Goal: Navigation & Orientation: Find specific page/section

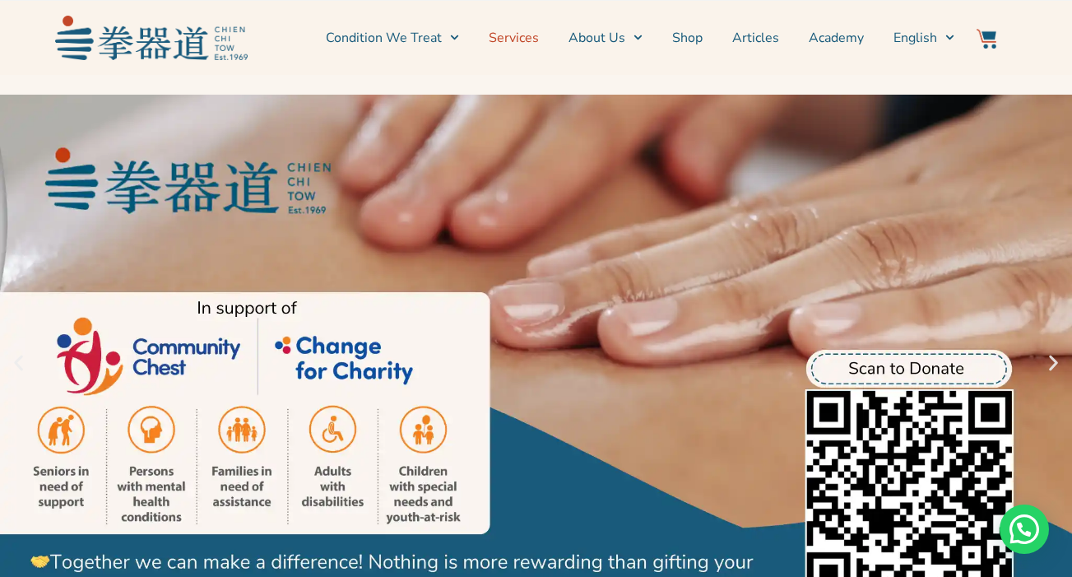
click at [522, 38] on link "Services" at bounding box center [514, 37] width 50 height 41
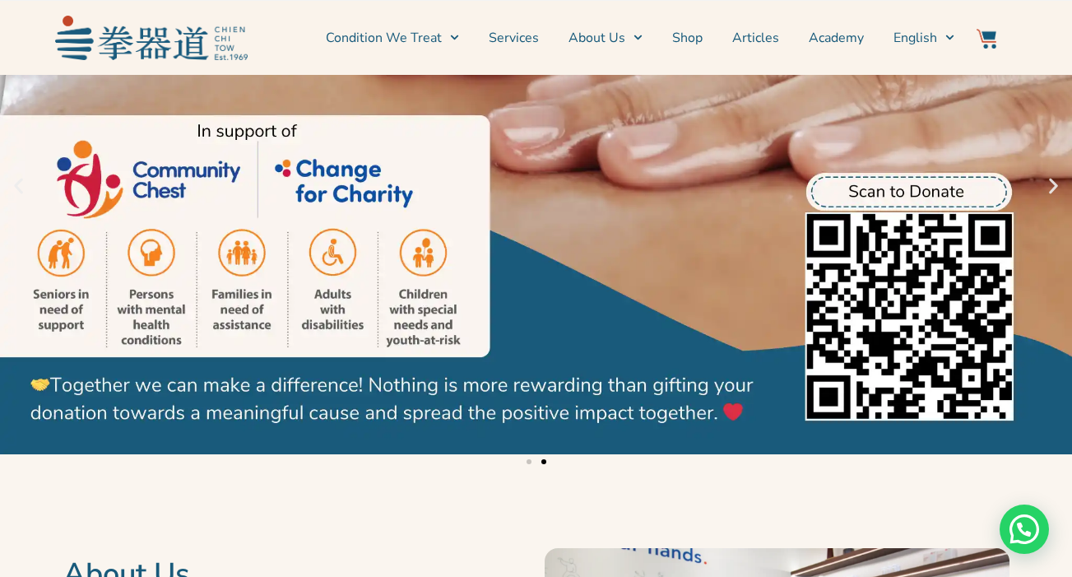
scroll to position [179, 0]
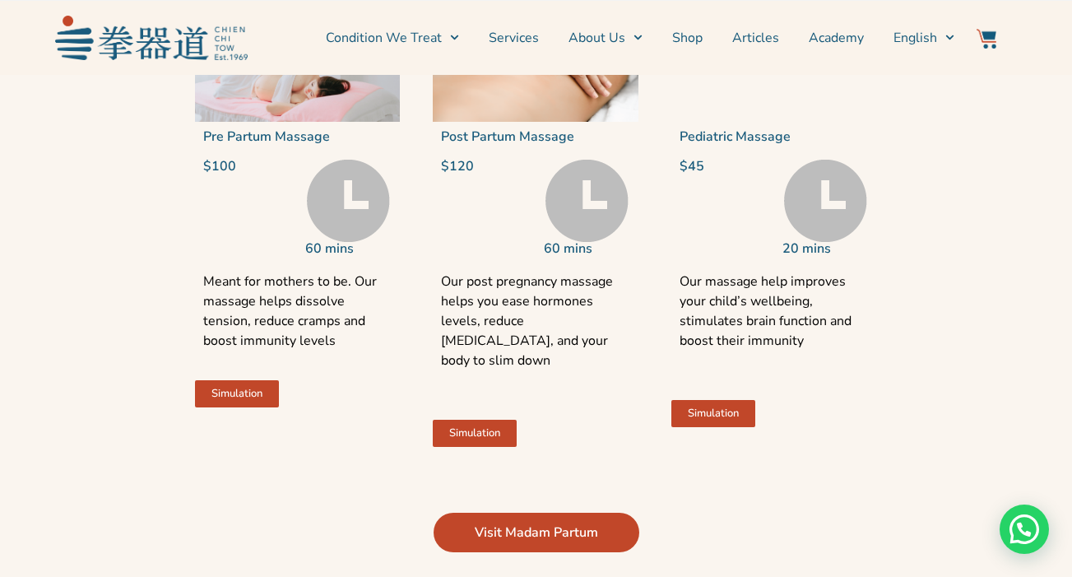
scroll to position [3431, 0]
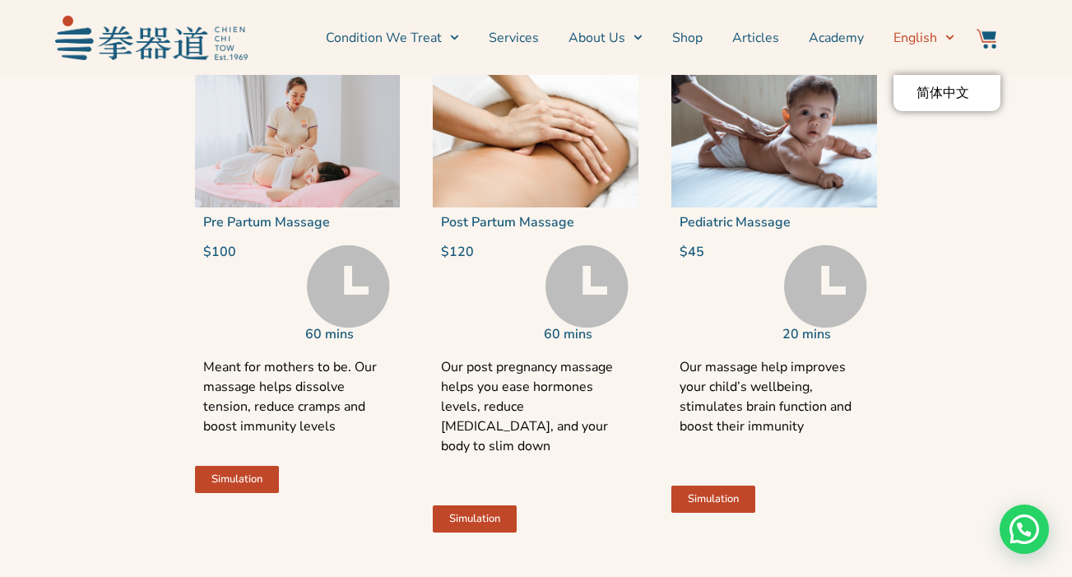
click at [923, 47] on span "English" at bounding box center [915, 38] width 44 height 20
click at [597, 38] on link "About Us" at bounding box center [605, 37] width 74 height 41
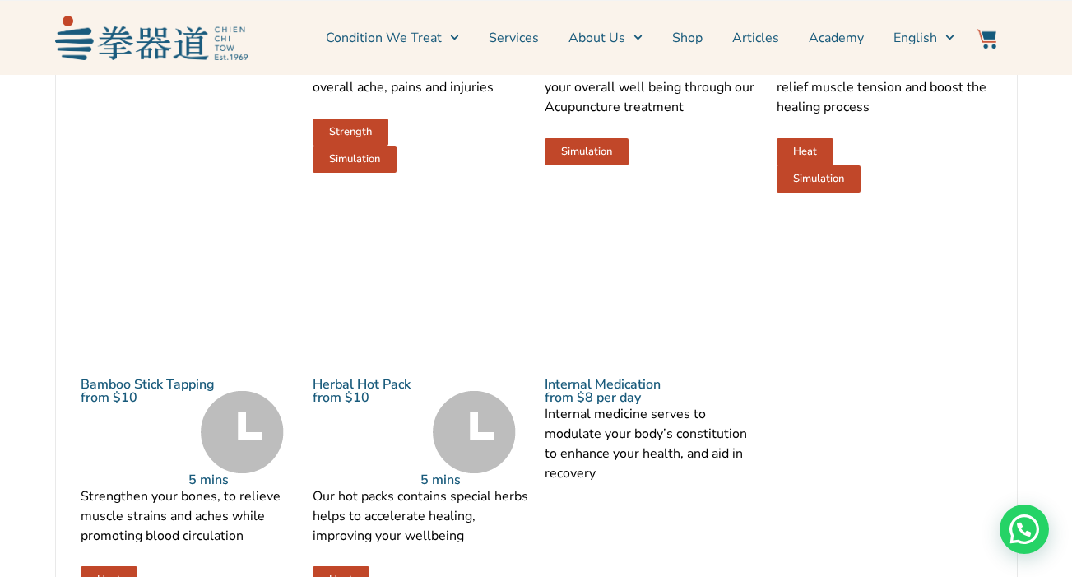
scroll to position [1691, 0]
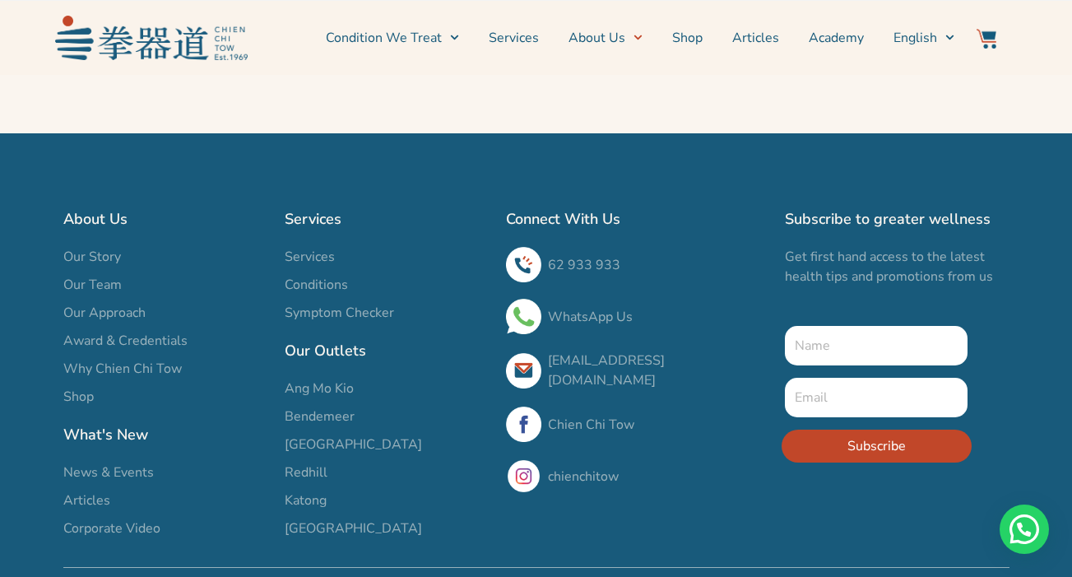
scroll to position [3173, 0]
